Goal: Task Accomplishment & Management: Use online tool/utility

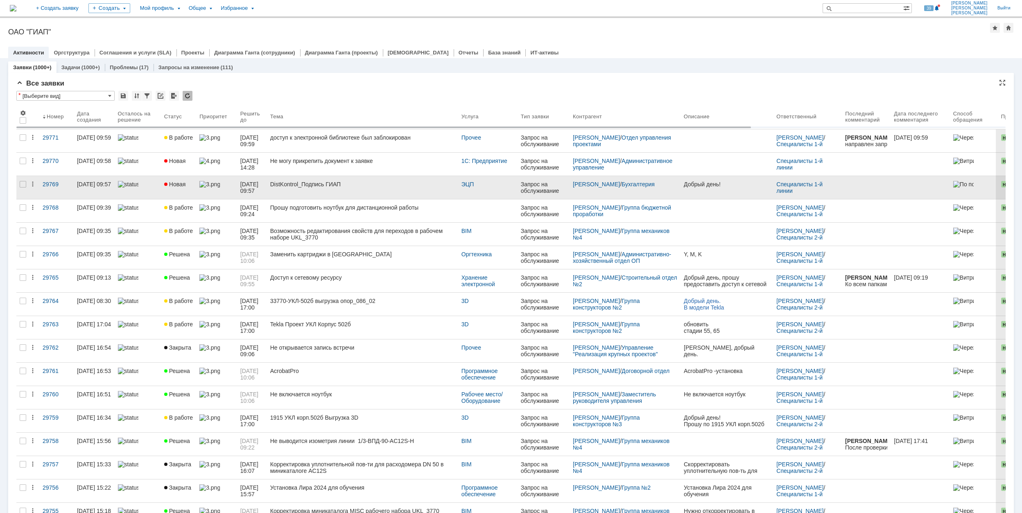
click at [365, 188] on div "DistKontrol_Подпись ГИАП" at bounding box center [362, 184] width 185 height 7
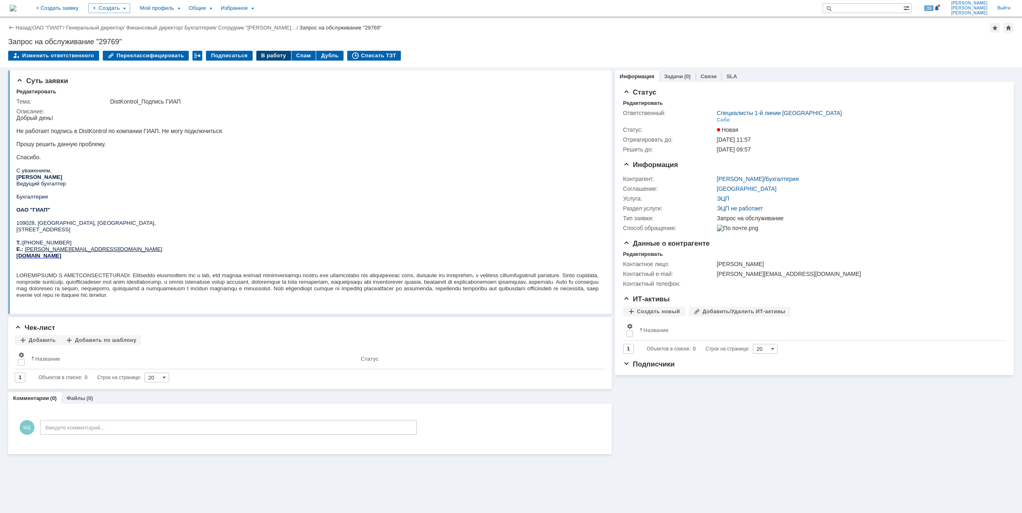
click at [265, 53] on div "В работу" at bounding box center [273, 56] width 35 height 10
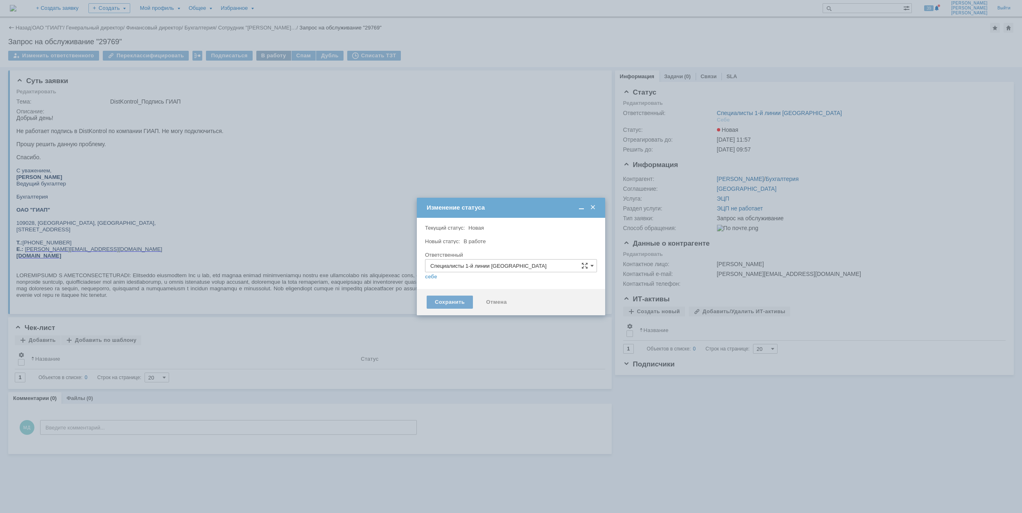
type input "[PERSON_NAME]"
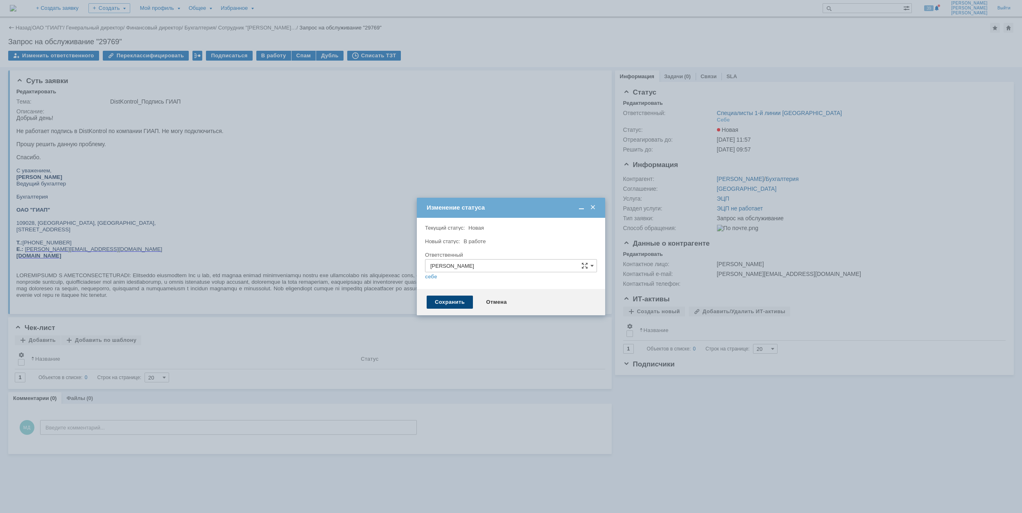
click at [460, 302] on div "Сохранить" at bounding box center [450, 302] width 46 height 13
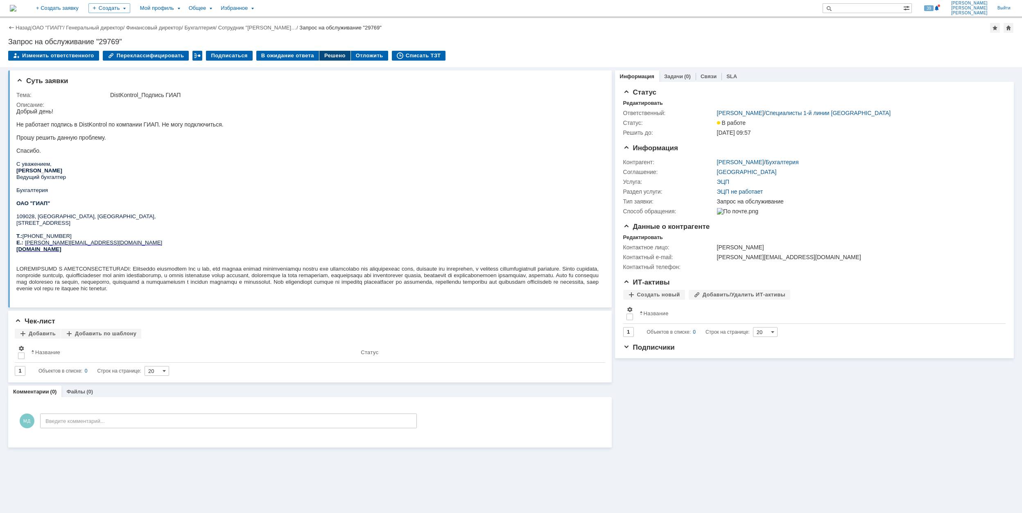
click at [325, 54] on div "Решено" at bounding box center [334, 56] width 31 height 10
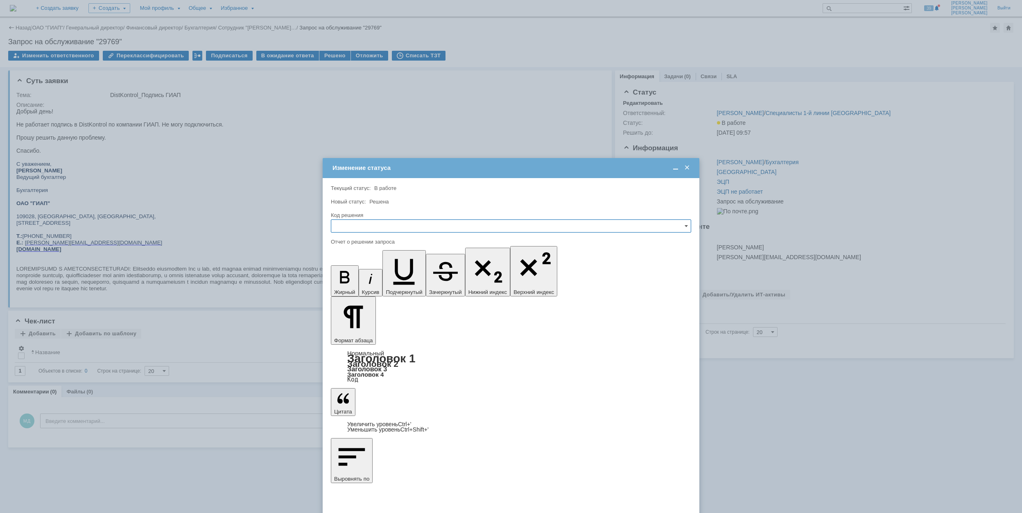
click at [432, 228] on input "text" at bounding box center [511, 225] width 360 height 13
drag, startPoint x: 365, startPoint y: 283, endPoint x: 27, endPoint y: 49, distance: 411.2
click at [365, 283] on span "Решено" at bounding box center [511, 281] width 350 height 7
type input "Решено"
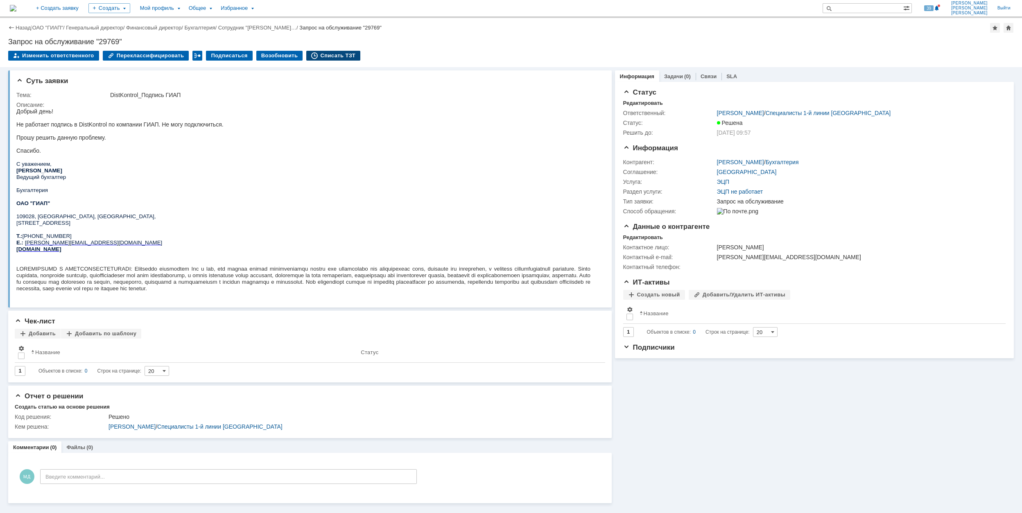
click at [325, 54] on div "Списать ТЗТ" at bounding box center [333, 56] width 54 height 10
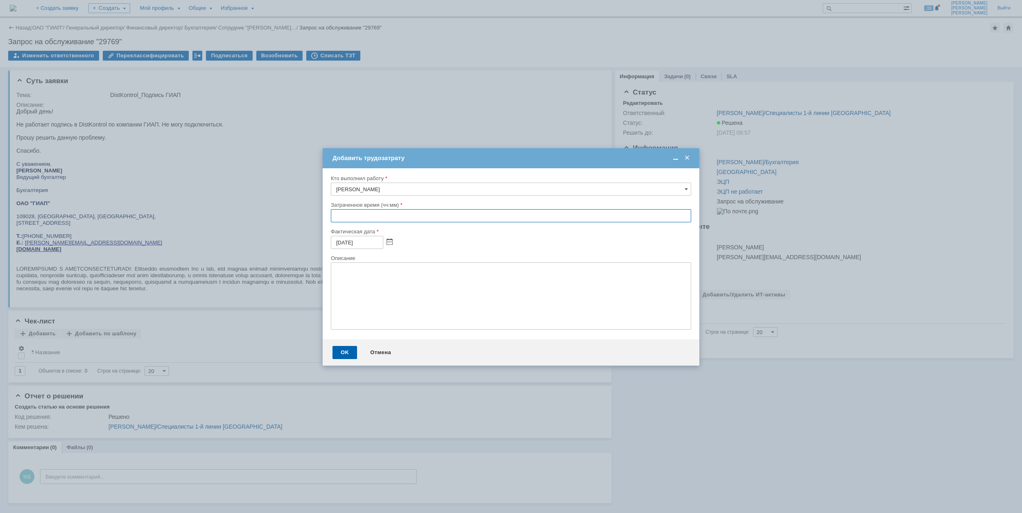
click at [332, 215] on input "text" at bounding box center [511, 215] width 360 height 13
type input "00:30"
drag, startPoint x: 342, startPoint y: 354, endPoint x: 348, endPoint y: 356, distance: 5.7
click at [343, 355] on div "OK" at bounding box center [345, 352] width 25 height 13
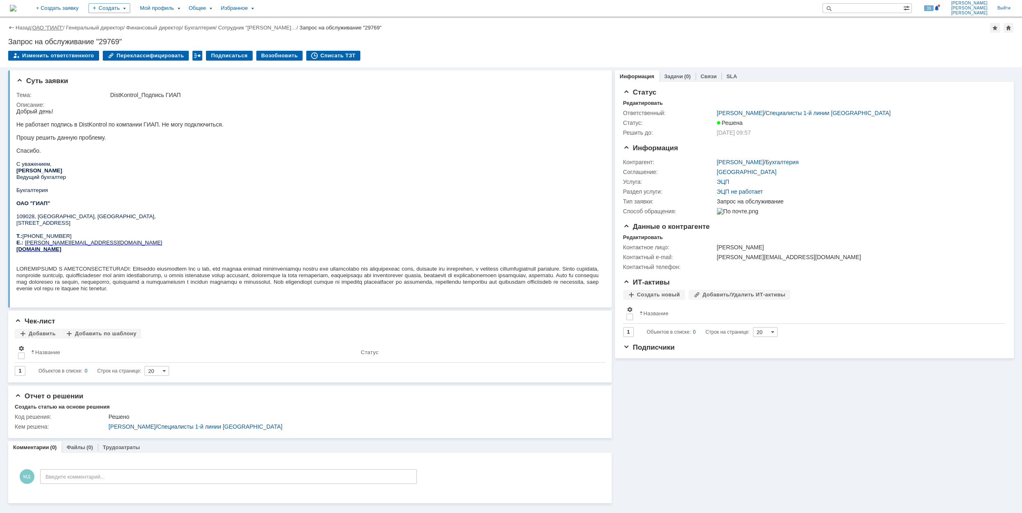
click at [43, 27] on link "ОАО "ГИАП"" at bounding box center [47, 28] width 31 height 6
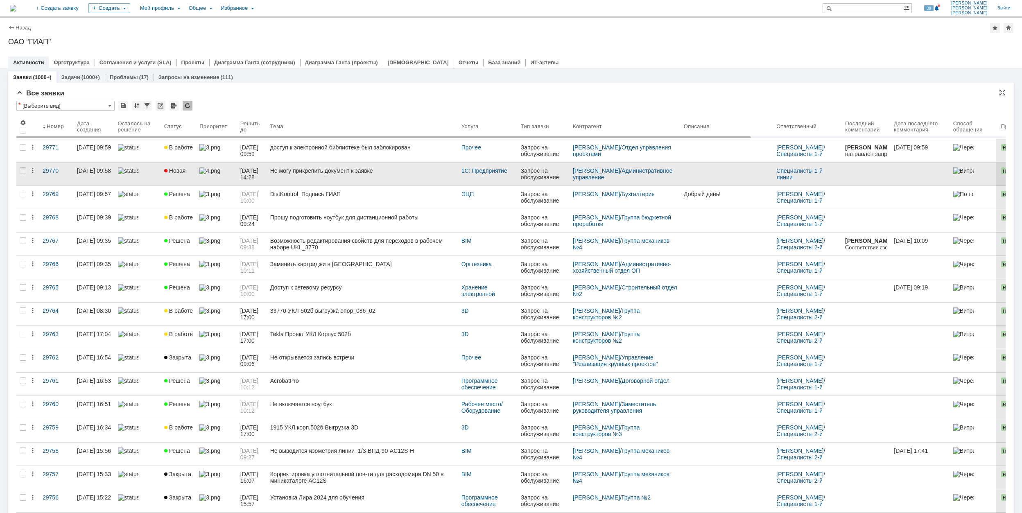
click at [392, 174] on div "Не могу прикрепить документ к заявке" at bounding box center [362, 170] width 185 height 7
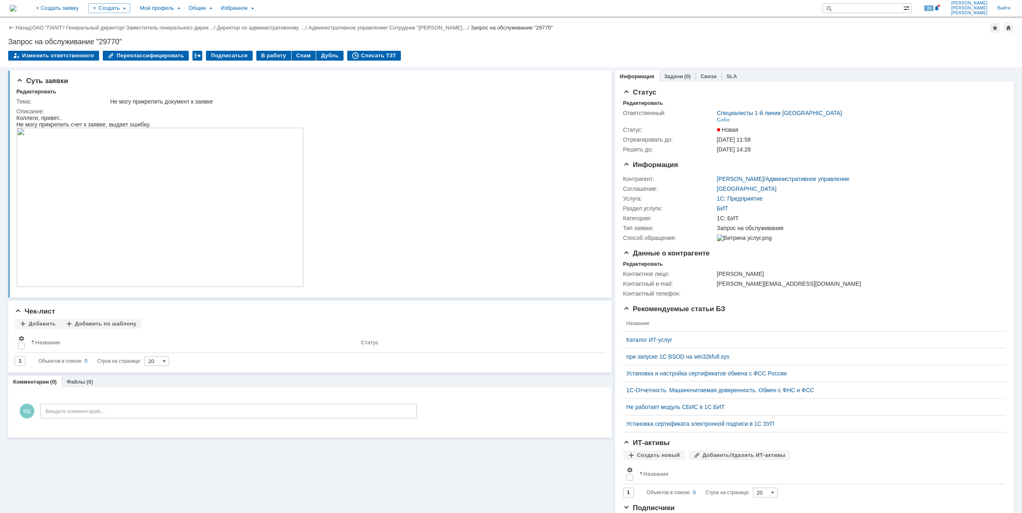
click at [158, 215] on img at bounding box center [159, 207] width 287 height 159
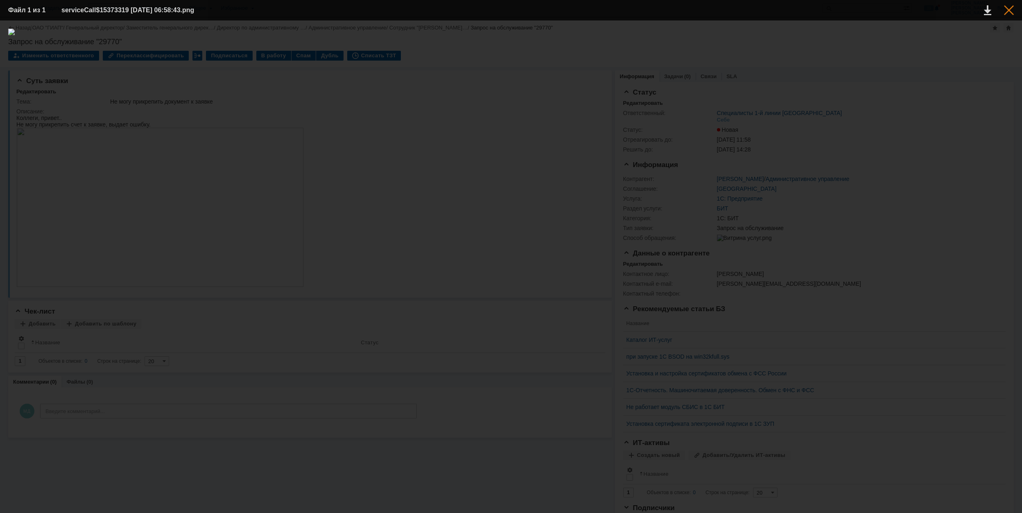
click at [1011, 5] on div at bounding box center [1009, 10] width 10 height 10
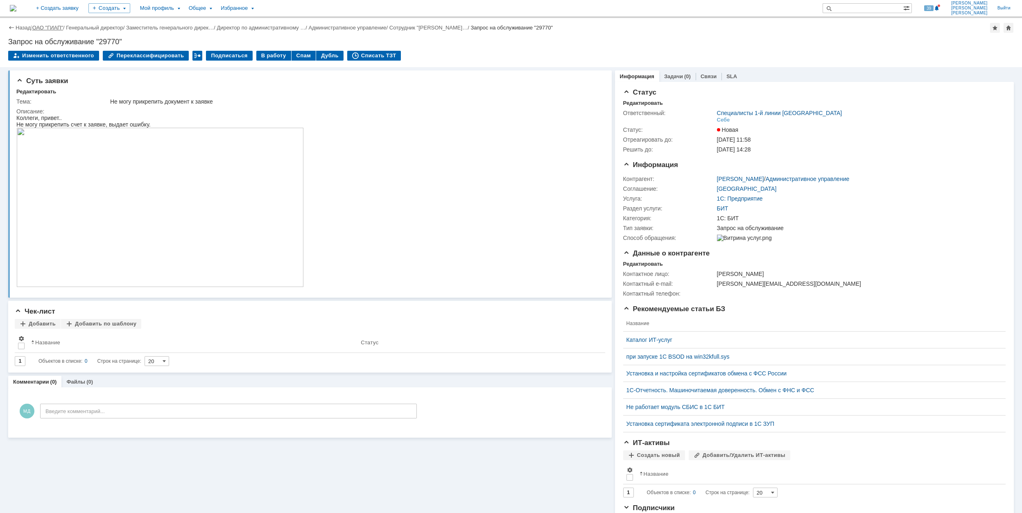
click at [47, 25] on link "ОАО "ГИАП"" at bounding box center [47, 28] width 31 height 6
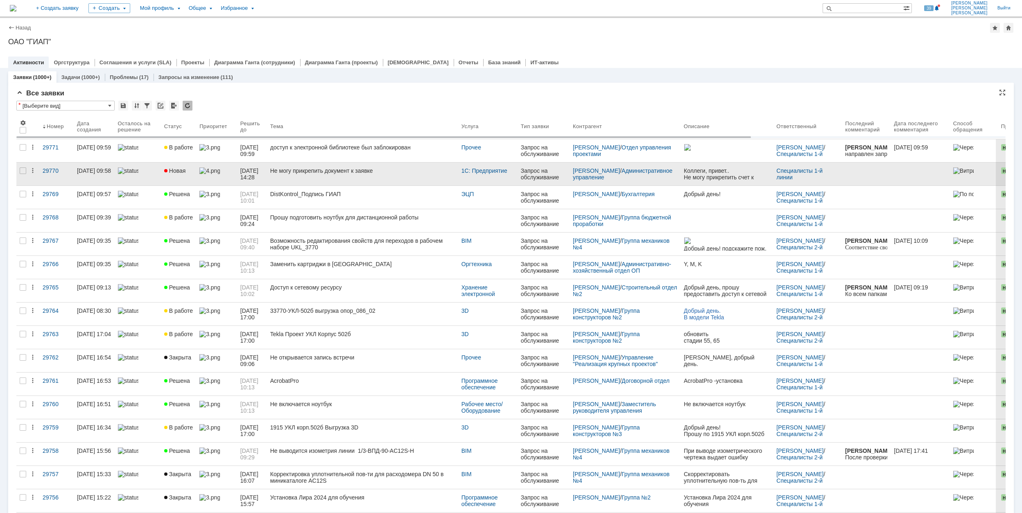
click at [356, 178] on link "Не могу прикрепить документ к заявке" at bounding box center [362, 174] width 191 height 23
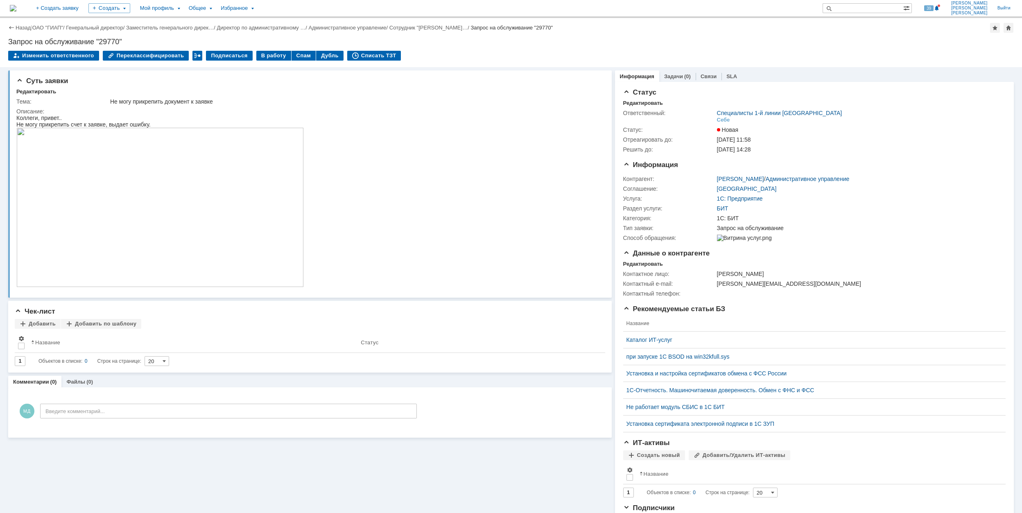
click at [151, 222] on img at bounding box center [159, 207] width 287 height 159
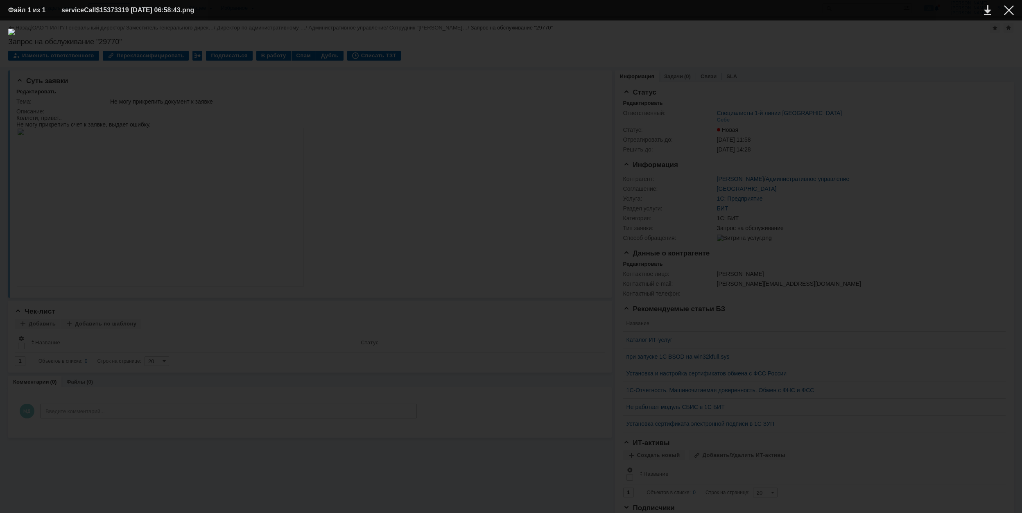
click at [543, 256] on img at bounding box center [511, 267] width 1006 height 476
click at [1010, 11] on div at bounding box center [1009, 10] width 10 height 10
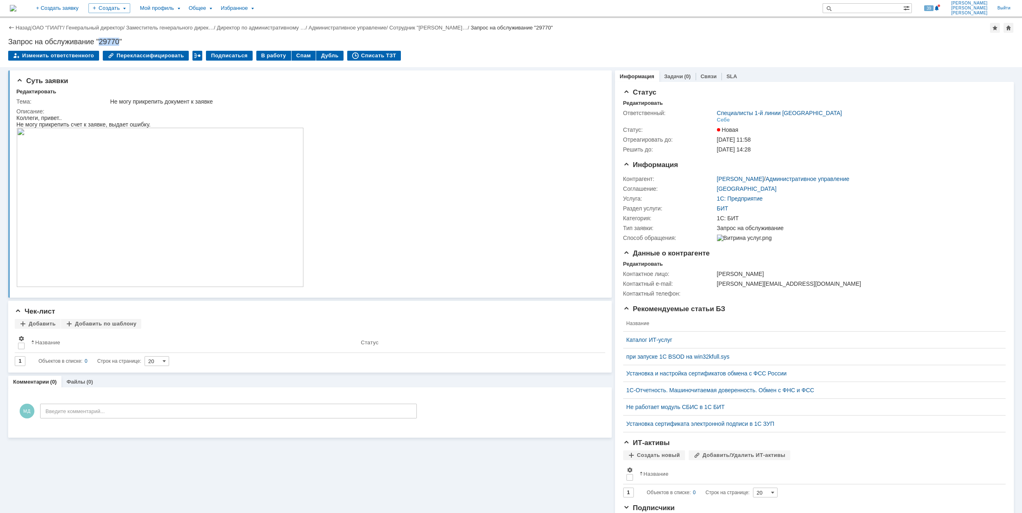
drag, startPoint x: 102, startPoint y: 39, endPoint x: 120, endPoint y: 43, distance: 18.7
click at [120, 43] on div "Запрос на обслуживание "29770"" at bounding box center [511, 42] width 1006 height 8
copy div "29770"
click at [53, 26] on link "ОАО "ГИАП"" at bounding box center [47, 28] width 31 height 6
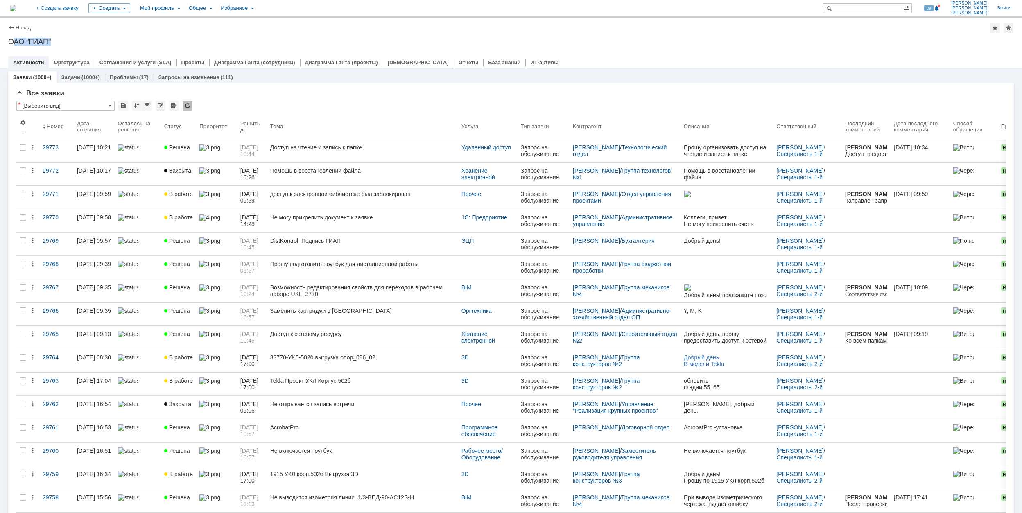
drag, startPoint x: 46, startPoint y: 42, endPoint x: 12, endPoint y: 45, distance: 34.6
click at [12, 45] on div "ОАО "ГИАП"" at bounding box center [511, 42] width 1006 height 8
